Goal: Task Accomplishment & Management: Manage account settings

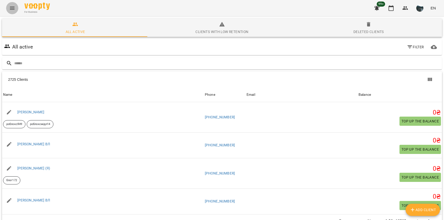
click at [13, 7] on icon "Menu" at bounding box center [12, 8] width 6 height 6
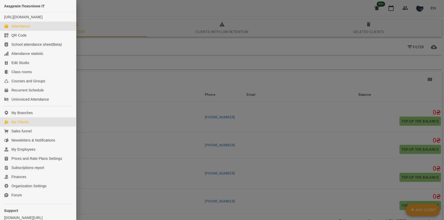
click at [21, 29] on div "Attendance" at bounding box center [20, 26] width 19 height 5
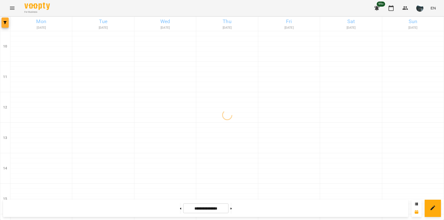
click at [4, 24] on icon "button" at bounding box center [5, 22] width 3 height 3
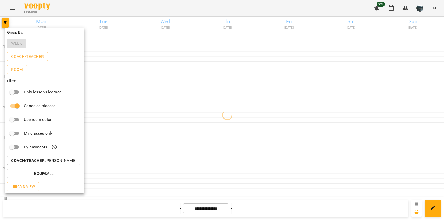
click at [52, 163] on p "Coach/Teacher : Ілля Петруша" at bounding box center [43, 161] width 65 height 6
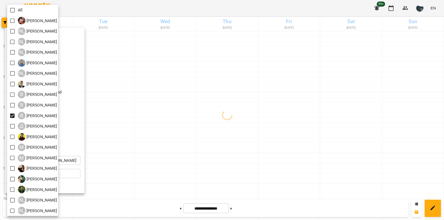
click at [168, 118] on div at bounding box center [222, 110] width 444 height 220
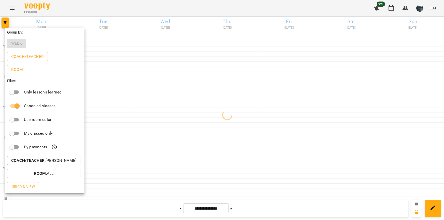
click at [168, 118] on div at bounding box center [222, 110] width 444 height 220
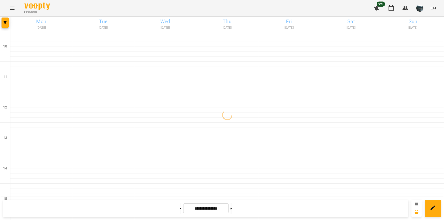
scroll to position [229, 0]
click at [180, 211] on button at bounding box center [180, 208] width 1 height 11
click at [180, 210] on button at bounding box center [180, 208] width 1 height 11
click at [180, 209] on button at bounding box center [180, 208] width 1 height 11
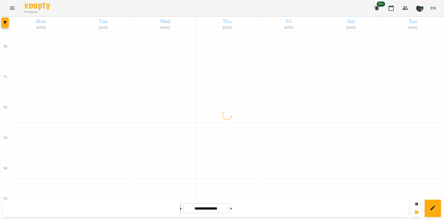
click at [180, 208] on button at bounding box center [180, 208] width 1 height 11
type input "**********"
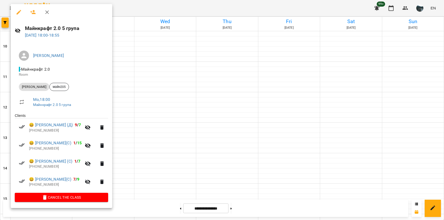
click at [254, 180] on div at bounding box center [222, 110] width 444 height 220
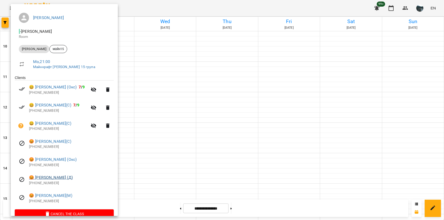
scroll to position [47, 0]
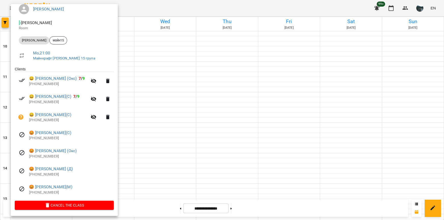
click at [248, 187] on div at bounding box center [222, 110] width 444 height 220
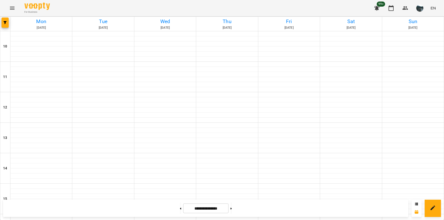
click at [9, 8] on button "Menu" at bounding box center [12, 8] width 12 height 12
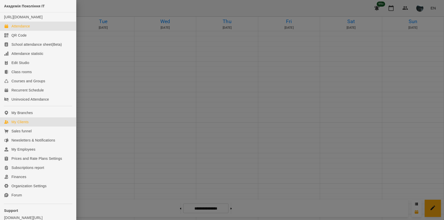
click at [21, 125] on div "My Clients" at bounding box center [19, 122] width 17 height 5
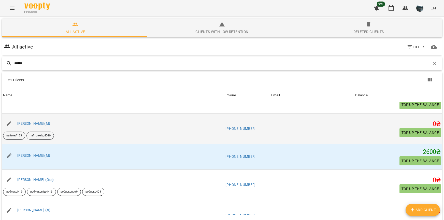
scroll to position [458, 0]
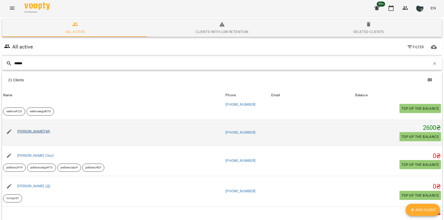
type input "******"
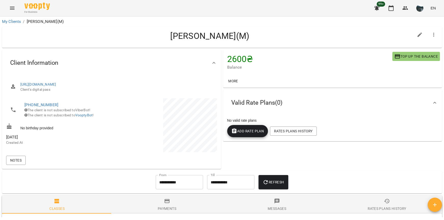
click at [273, 206] on div "Messages" at bounding box center [277, 209] width 19 height 6
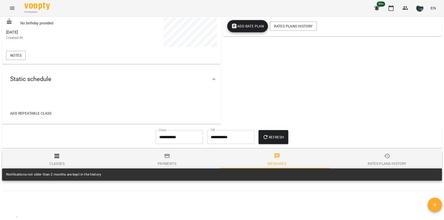
scroll to position [127, 0]
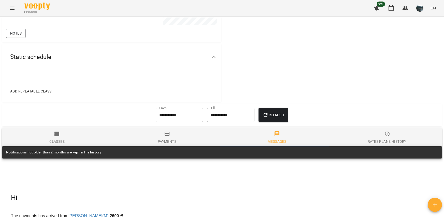
click at [172, 139] on div "Payments" at bounding box center [167, 142] width 19 height 6
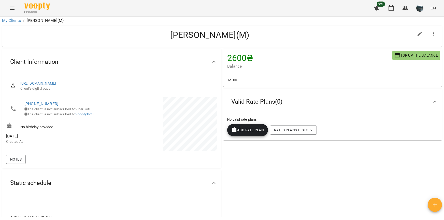
scroll to position [0, 0]
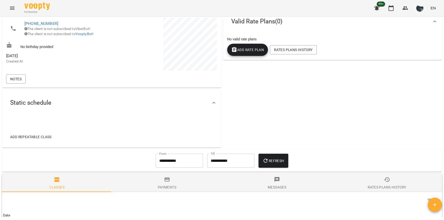
scroll to position [127, 0]
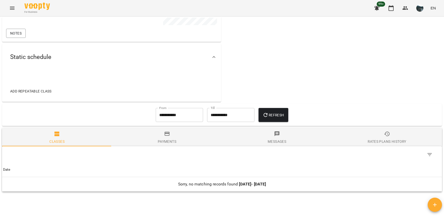
click at [384, 134] on icon "button" at bounding box center [387, 134] width 6 height 6
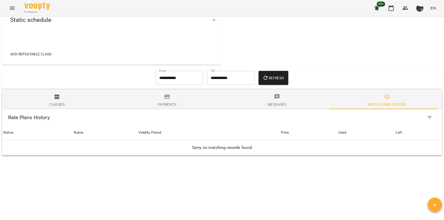
click at [165, 100] on span "Payments" at bounding box center [167, 101] width 104 height 14
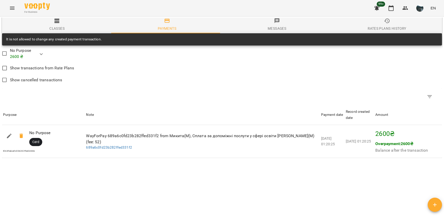
scroll to position [241, 0]
click at [371, 191] on div "**********" at bounding box center [222, 118] width 442 height 200
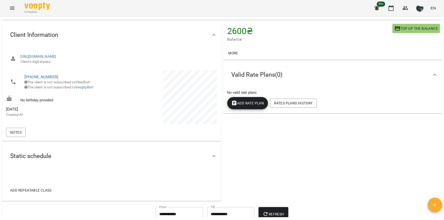
scroll to position [12, 0]
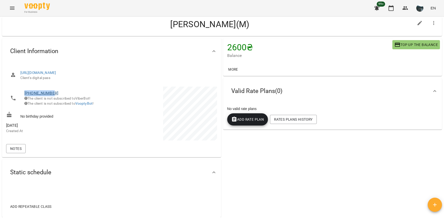
drag, startPoint x: 53, startPoint y: 94, endPoint x: 25, endPoint y: 93, distance: 28.2
click at [25, 93] on span "[PHONE_NUMBER]" at bounding box center [65, 93] width 82 height 6
copy link "[PHONE_NUMBER]"
click at [293, 202] on div "2600 ₴ Balance Top up the balance More 2600 ₴ No Purpose 2600 ₴ No Purpose Vali…" at bounding box center [332, 127] width 221 height 181
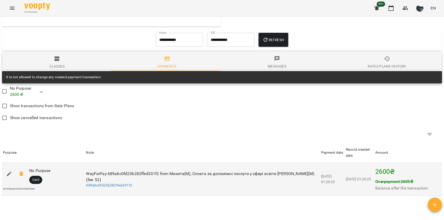
scroll to position [215, 0]
